Goal: Find specific page/section: Find specific page/section

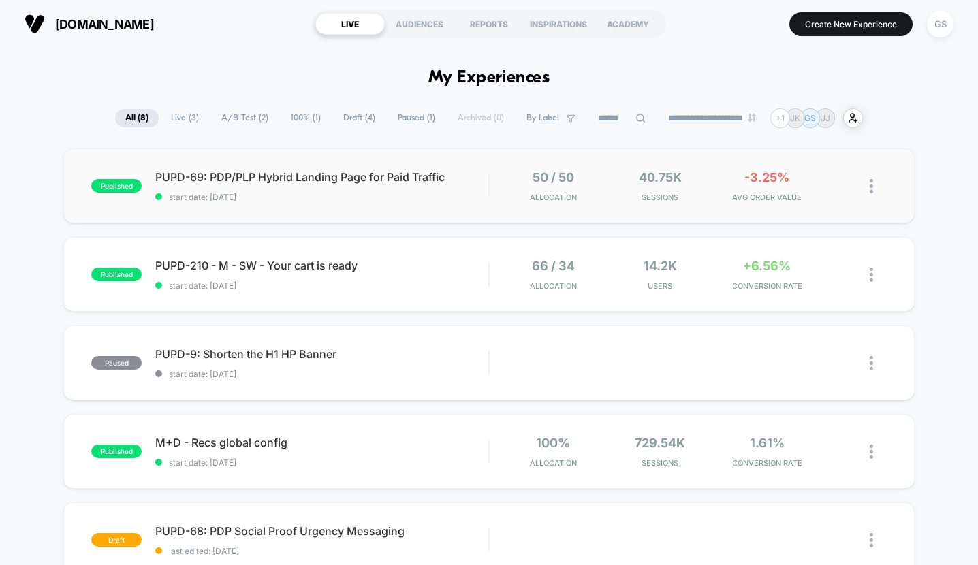
click at [487, 206] on div "published PUPD-69: PDP/PLP Hybrid Landing Page for Paid Traffic start date: [DA…" at bounding box center [488, 185] width 851 height 75
